Goal: Task Accomplishment & Management: Manage account settings

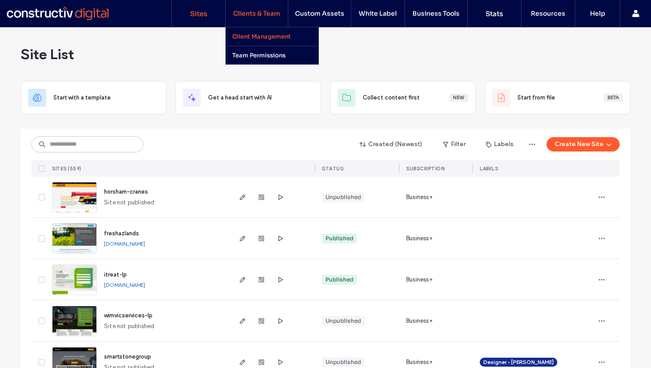
click at [265, 34] on label "Client Management" at bounding box center [261, 37] width 59 height 8
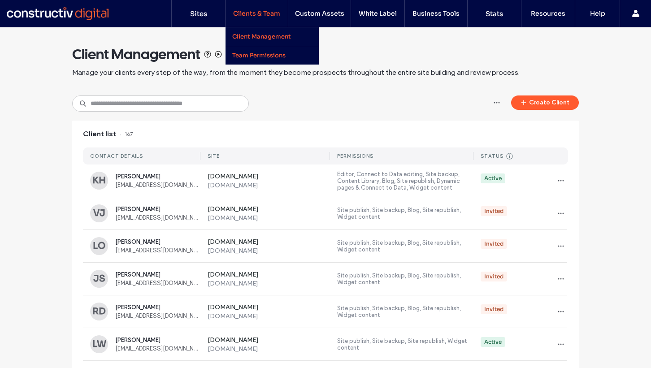
click at [258, 54] on label "Team Permissions" at bounding box center [258, 56] width 53 height 8
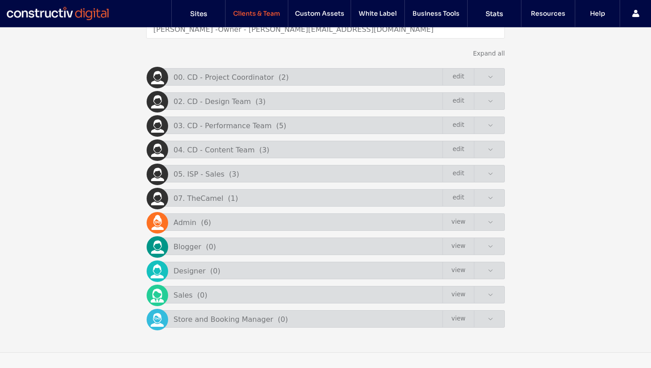
scroll to position [220, 0]
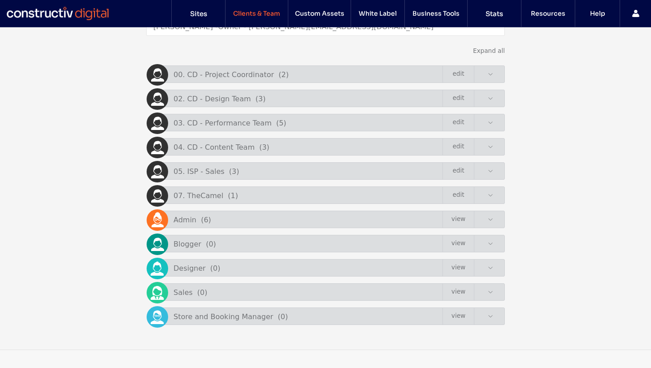
click at [500, 92] on div "02. CD - Design Team ( 3 ) Edit" at bounding box center [328, 98] width 354 height 17
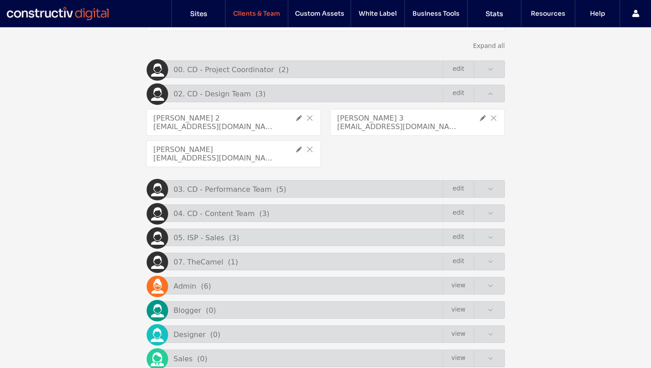
click at [230, 162] on div "[EMAIL_ADDRESS][DOMAIN_NAME]" at bounding box center [213, 158] width 121 height 9
click at [143, 163] on div "Team members have access to all sites in this account. Permission groups assign…" at bounding box center [325, 173] width 651 height 487
click at [101, 160] on div "Team members have access to all sites in this account. Permission groups assign…" at bounding box center [325, 173] width 651 height 487
